Goal: Navigation & Orientation: Go to known website

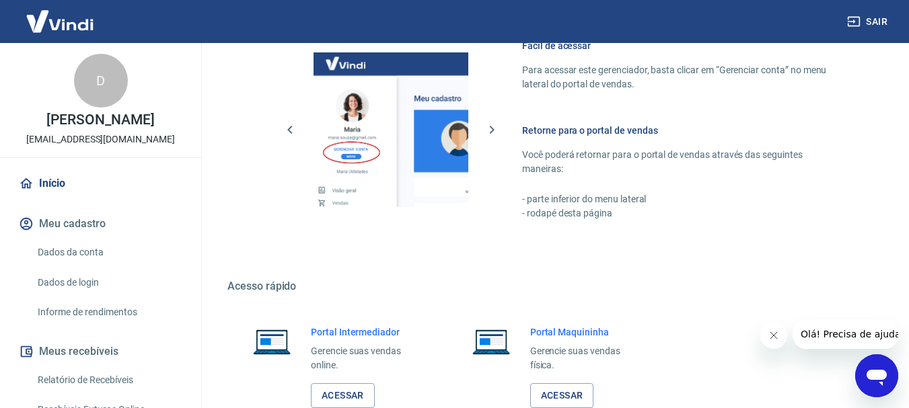
scroll to position [695, 0]
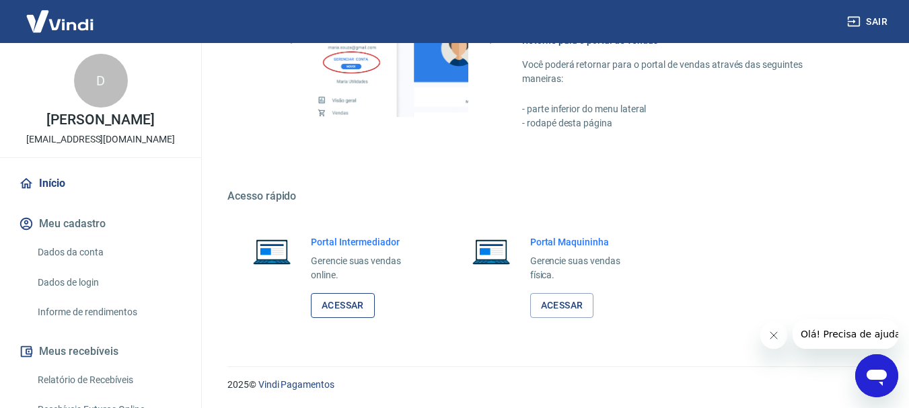
click at [354, 301] on link "Acessar" at bounding box center [343, 305] width 64 height 25
